Goal: Information Seeking & Learning: Check status

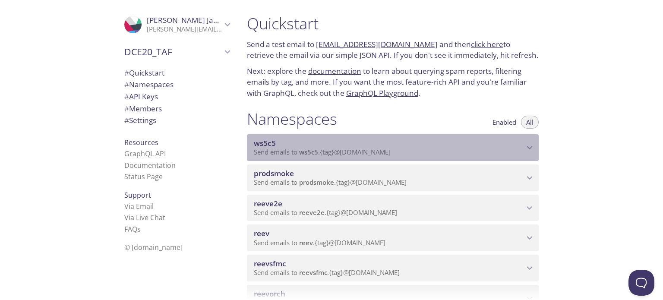
click at [264, 140] on span "ws5c5" at bounding box center [265, 143] width 22 height 10
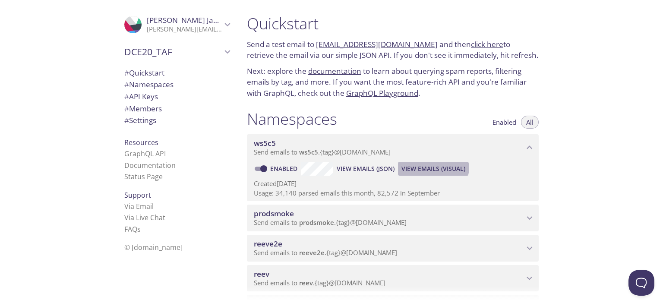
click at [429, 166] on span "View Emails (Visual)" at bounding box center [433, 168] width 64 height 10
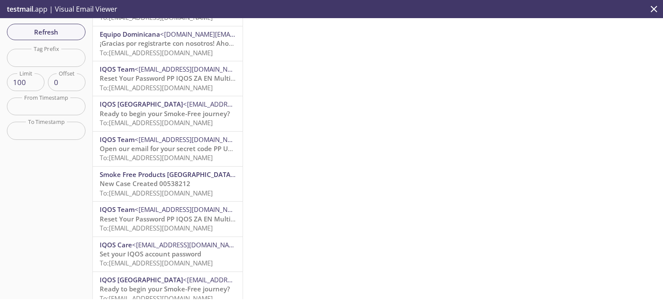
scroll to position [86, 0]
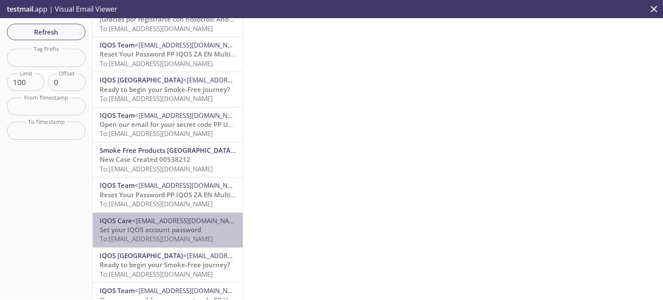
click at [174, 237] on span "To: ws5c5.1760440196443@inbox.testmail.app" at bounding box center [156, 238] width 113 height 9
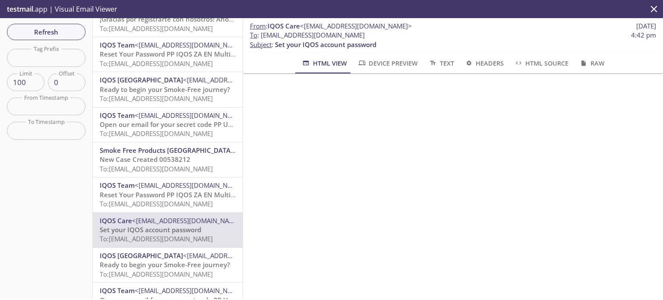
drag, startPoint x: 261, startPoint y: 36, endPoint x: 385, endPoint y: 37, distance: 124.2
click at [385, 37] on span "To : ws5c5.1760440196443@inbox.testmail.app 4:42 pm" at bounding box center [453, 35] width 406 height 9
copy span "ws5c5.1760440196443@inbox.testmail.app"
click at [38, 60] on input "text" at bounding box center [46, 58] width 79 height 18
paste input "ws5c5.1760440196995"
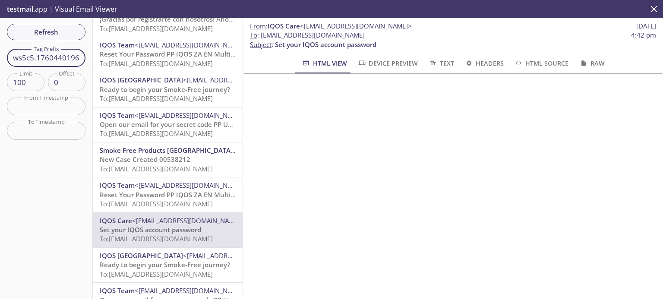
scroll to position [0, 6]
type input "ws5c5.1760440196995"
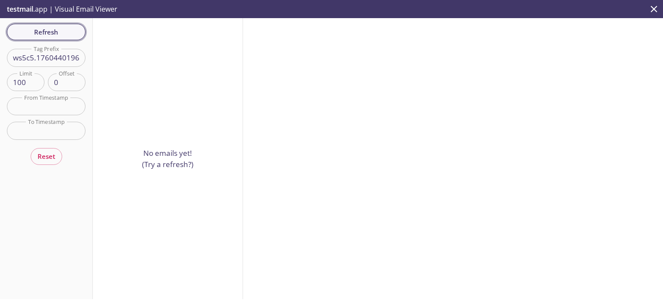
click at [48, 32] on span "Refresh" at bounding box center [46, 31] width 65 height 11
click at [55, 59] on input "ws5c5.1760440196995" at bounding box center [46, 58] width 79 height 18
click at [41, 58] on input "ws5c5.1760440196995" at bounding box center [46, 58] width 79 height 18
click at [30, 58] on input "ws5c5.1760440196995" at bounding box center [46, 58] width 79 height 18
click at [54, 31] on span "Refresh" at bounding box center [46, 31] width 65 height 11
